Goal: Find specific page/section: Find specific page/section

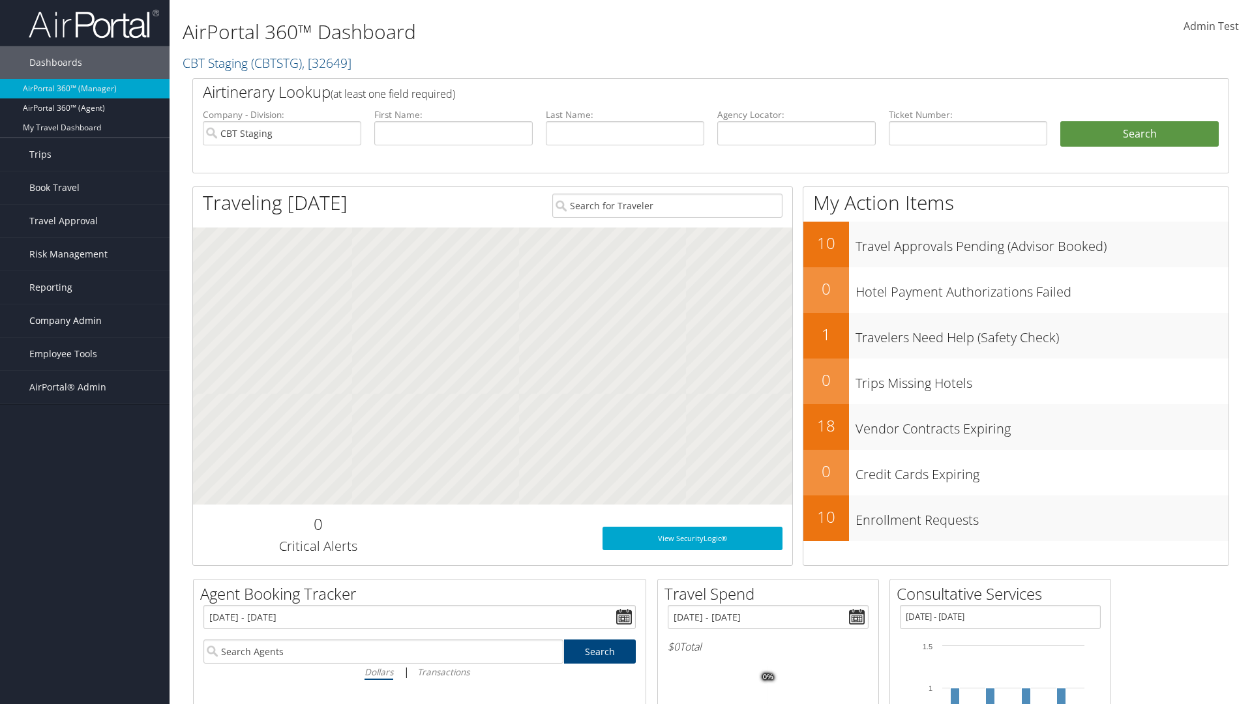
click at [85, 321] on span "Company Admin" at bounding box center [65, 321] width 72 height 33
click at [0, 0] on link "Consultative Services" at bounding box center [0, 0] width 0 height 0
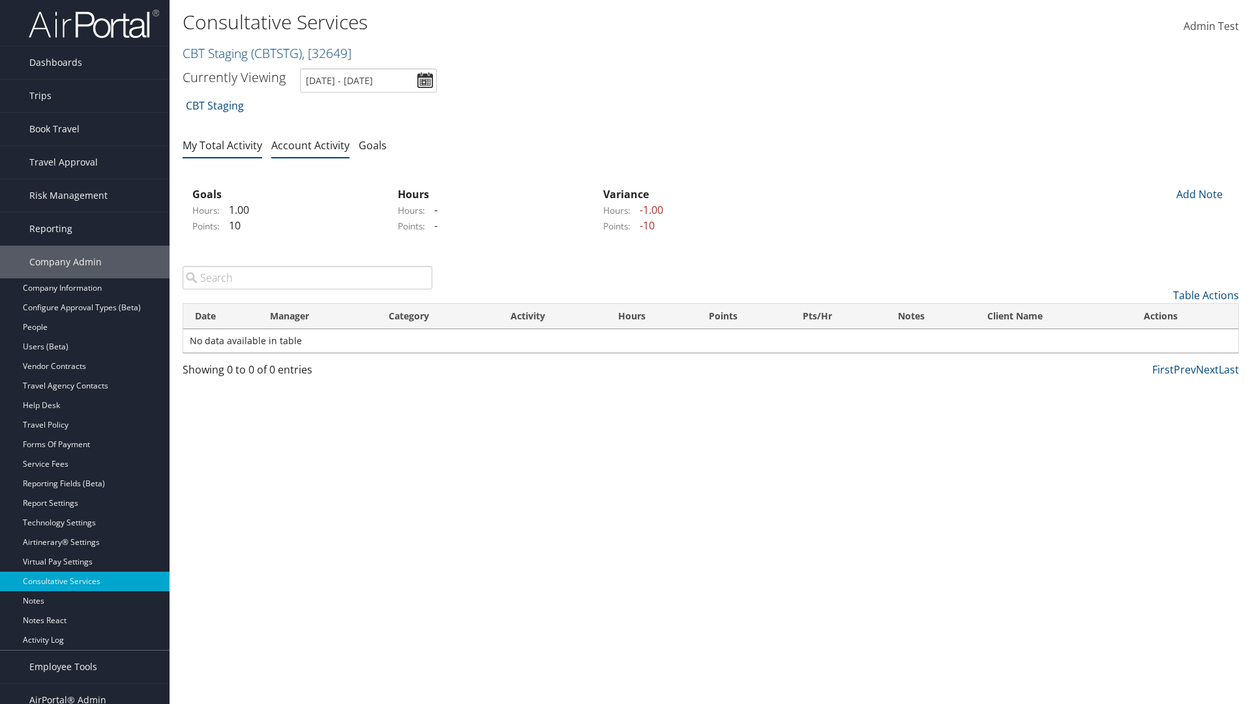
click at [222, 145] on link "My Total Activity" at bounding box center [223, 145] width 80 height 14
